Goal: Information Seeking & Learning: Learn about a topic

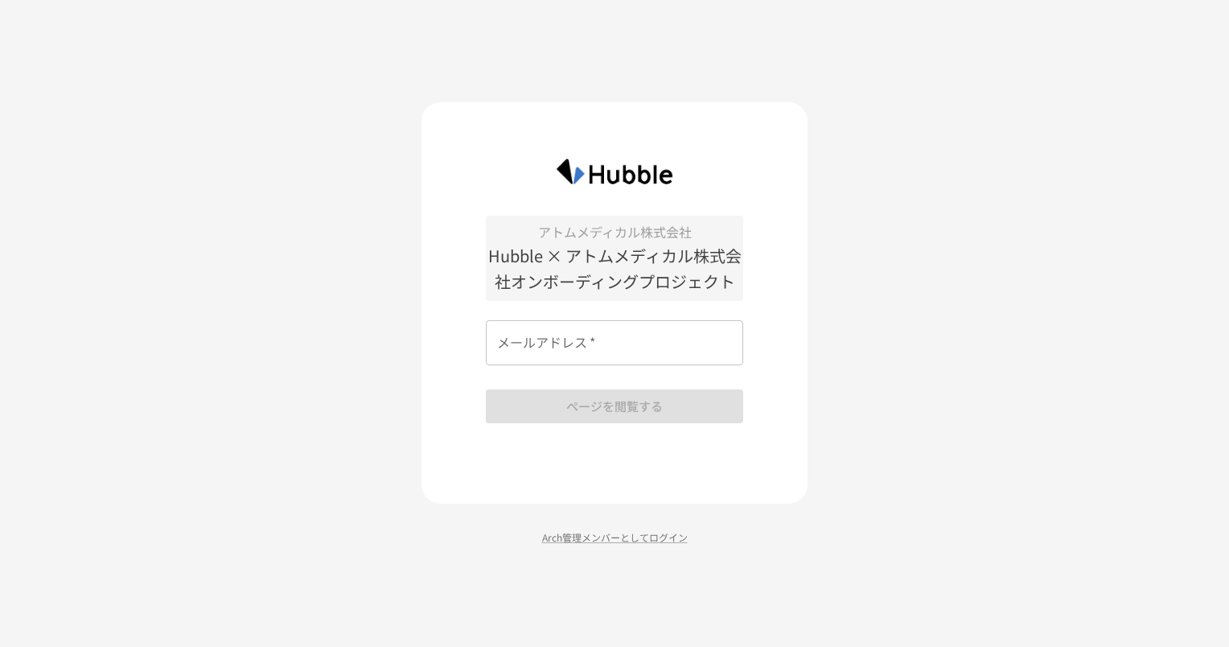
click at [631, 345] on input "メールアドレス   *" at bounding box center [614, 342] width 257 height 45
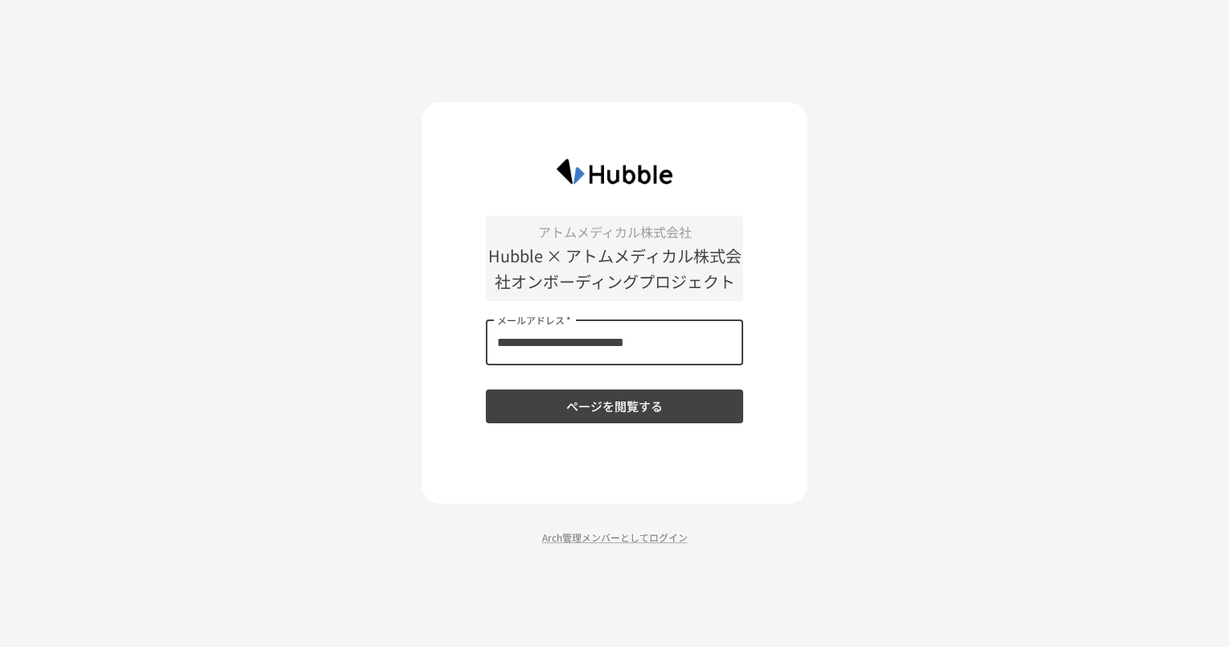
type input "**********"
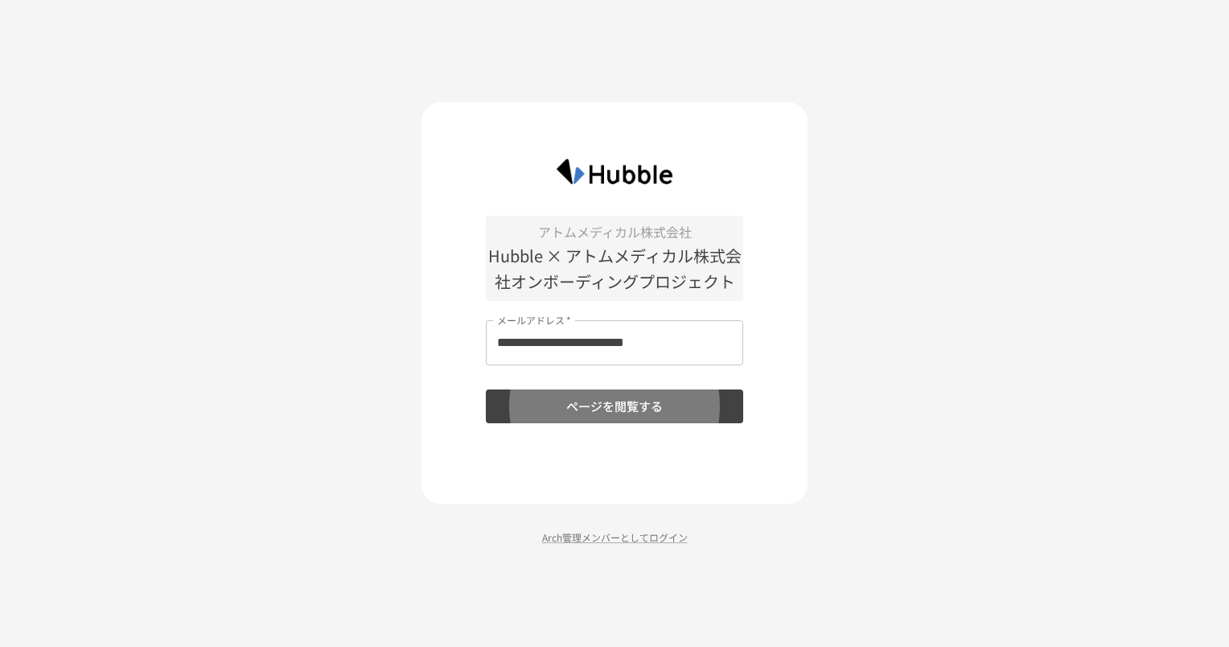
click at [486, 389] on button "ページを閲覧する" at bounding box center [614, 406] width 257 height 34
